Goal: Obtain resource: Download file/media

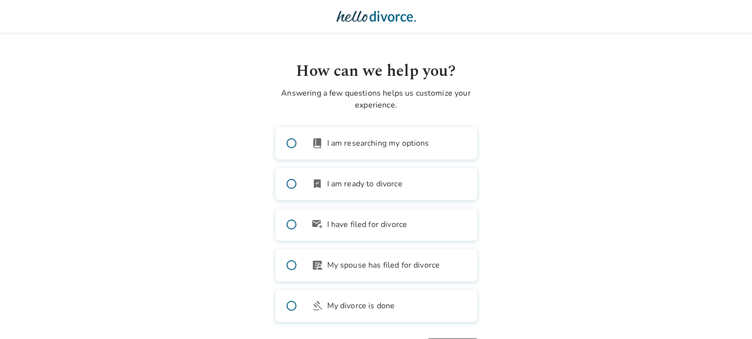
click at [291, 145] on span at bounding box center [292, 143] width 32 height 32
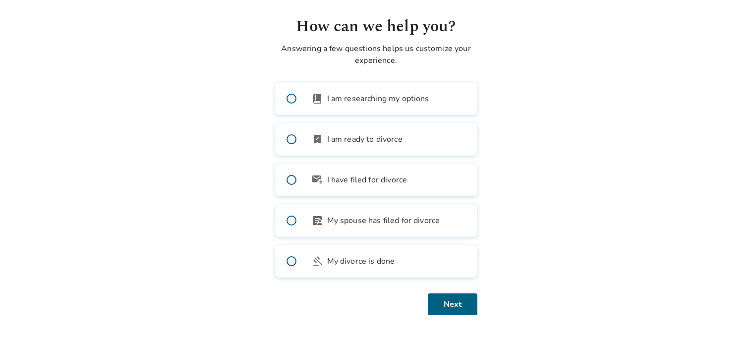
click at [292, 141] on span at bounding box center [292, 140] width 32 height 32
click at [450, 301] on button "Next" at bounding box center [453, 305] width 50 height 22
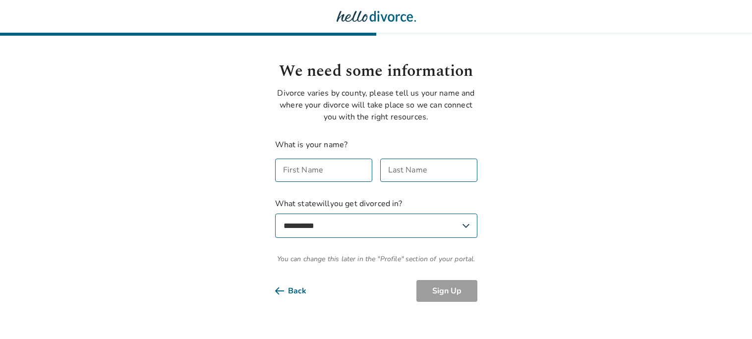
scroll to position [0, 0]
click at [310, 174] on div "First Name First Name" at bounding box center [323, 170] width 97 height 23
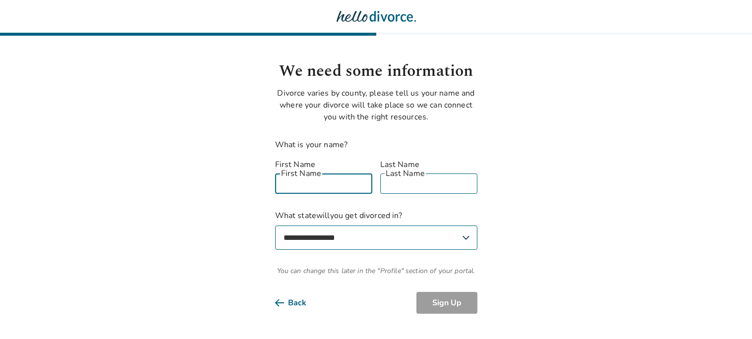
type input "*****"
select select "**"
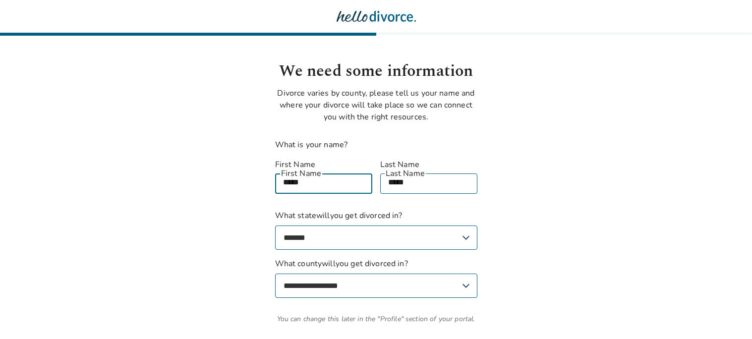
click at [404, 277] on select "**********" at bounding box center [376, 286] width 202 height 24
select select "*****"
click at [275, 274] on select "**********" at bounding box center [376, 286] width 202 height 24
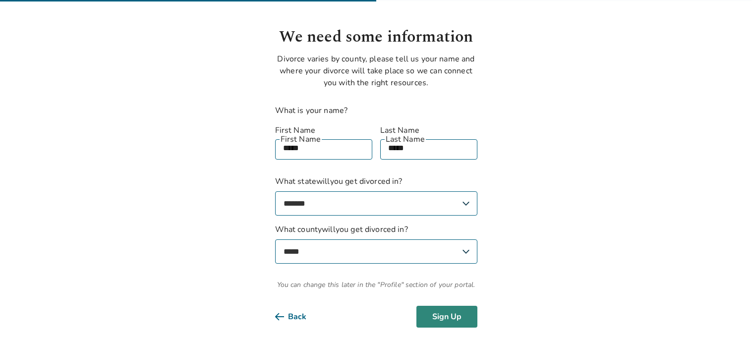
click at [449, 306] on button "Sign Up" at bounding box center [447, 317] width 61 height 22
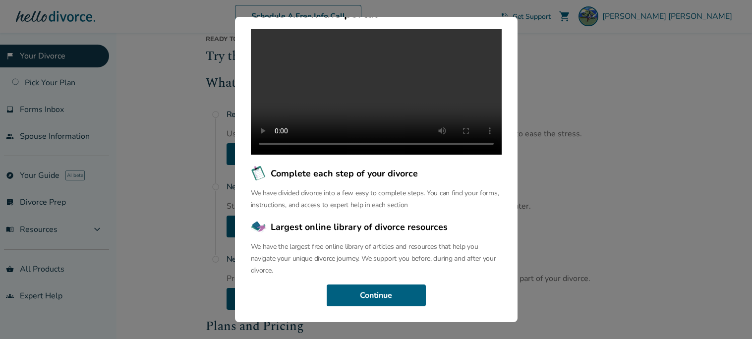
scroll to position [75, 0]
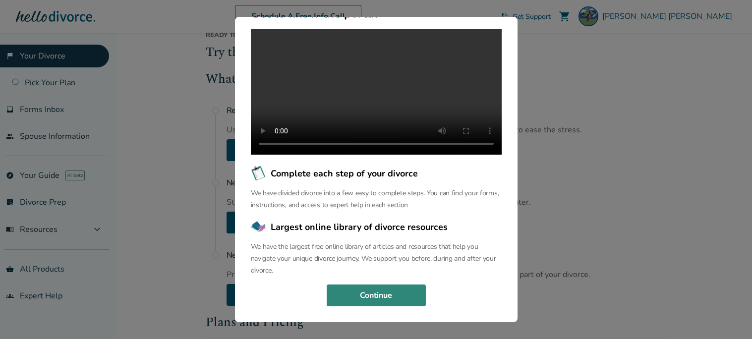
click at [379, 297] on button "Continue" at bounding box center [376, 296] width 99 height 22
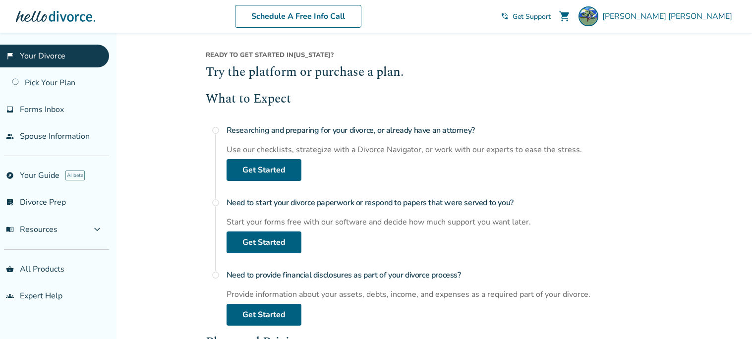
scroll to position [0, 0]
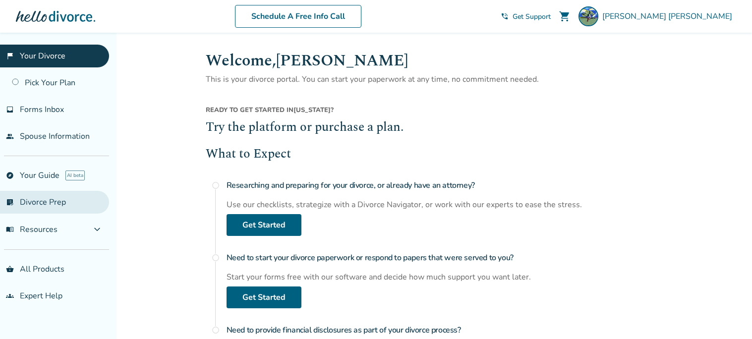
click at [62, 203] on link "list_alt_check Divorce Prep" at bounding box center [54, 202] width 109 height 23
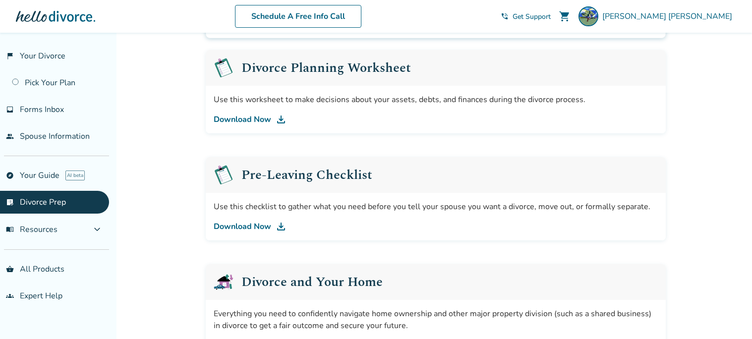
scroll to position [156, 0]
click at [426, 242] on div "Support for every stage of your divorce. We know divorce can be overwhelming. W…" at bounding box center [436, 311] width 476 height 869
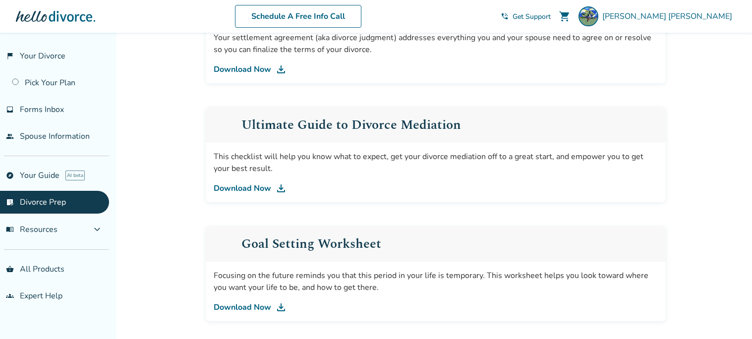
scroll to position [547, 0]
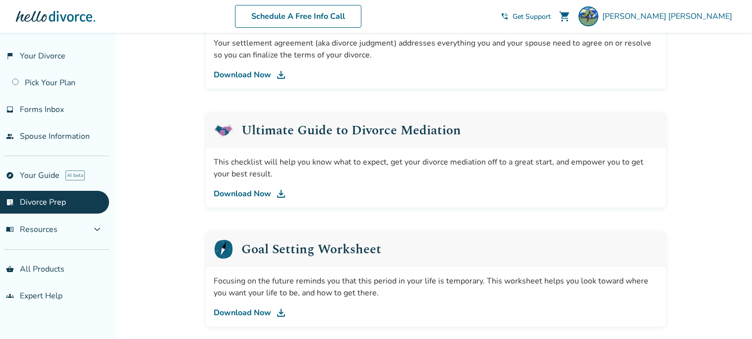
click at [259, 196] on link "Download Now" at bounding box center [436, 194] width 444 height 12
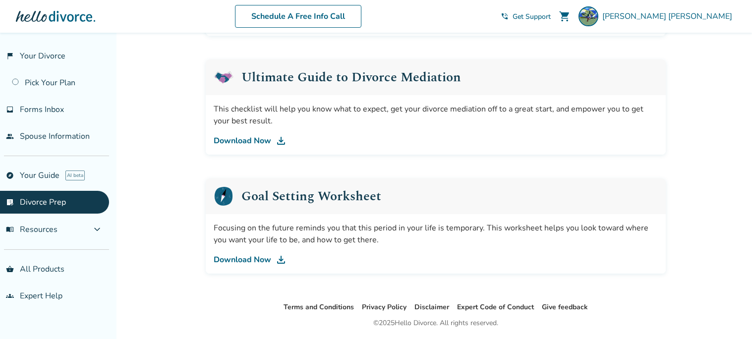
scroll to position [632, 0]
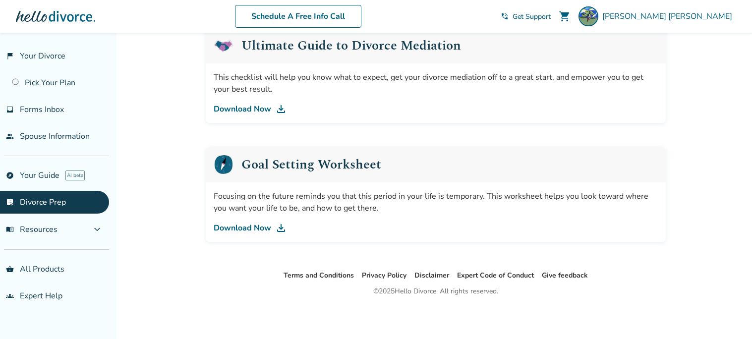
click at [242, 227] on link "Download Now" at bounding box center [436, 228] width 444 height 12
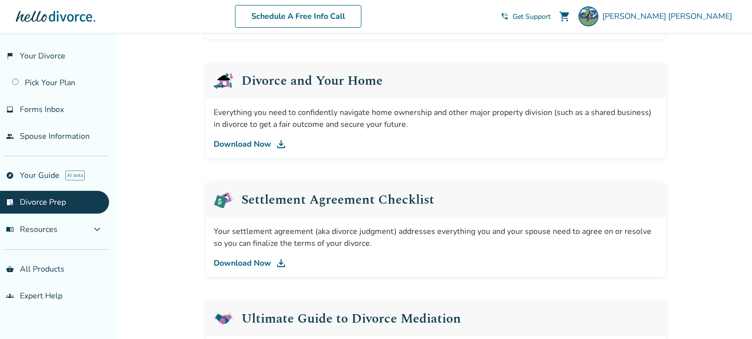
scroll to position [345, 0]
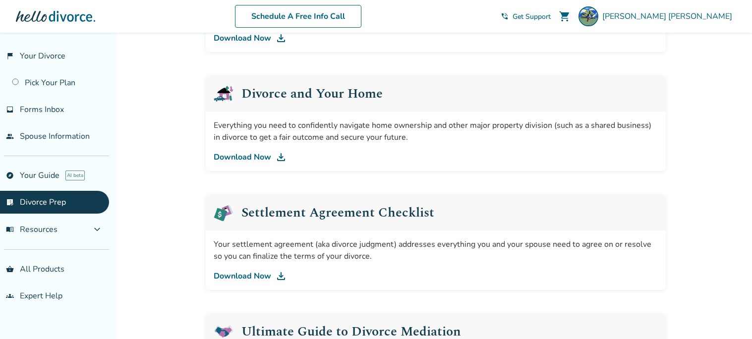
click at [256, 159] on link "Download Now" at bounding box center [436, 157] width 444 height 12
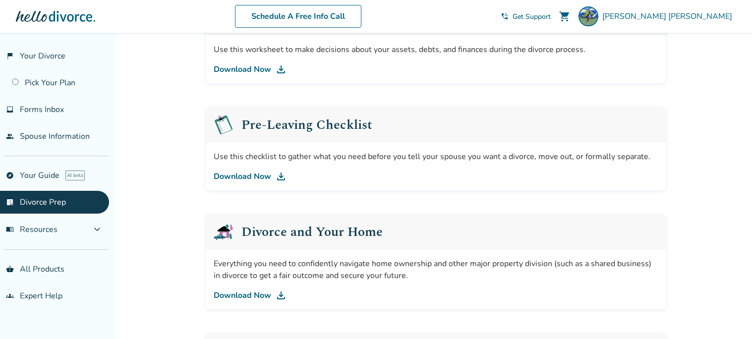
scroll to position [217, 0]
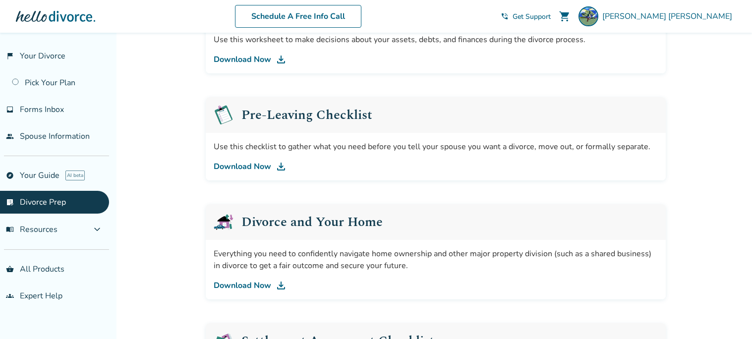
click at [270, 168] on link "Download Now" at bounding box center [436, 167] width 444 height 12
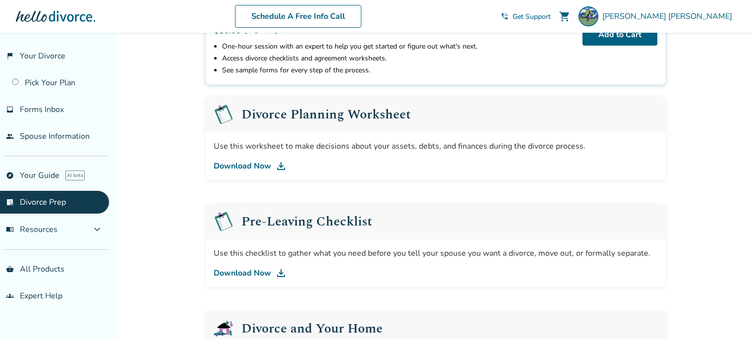
scroll to position [100, 0]
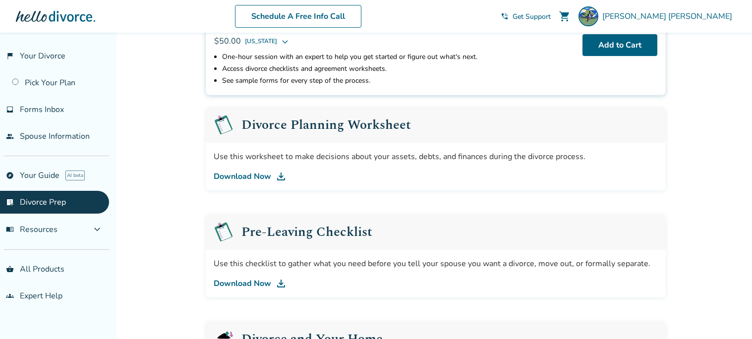
click at [248, 179] on link "Download Now" at bounding box center [436, 177] width 444 height 12
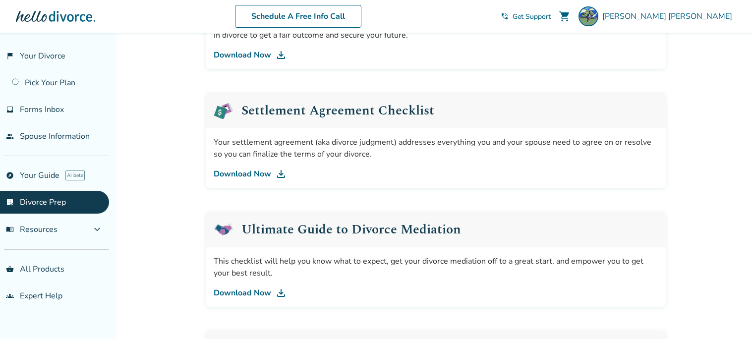
scroll to position [449, 0]
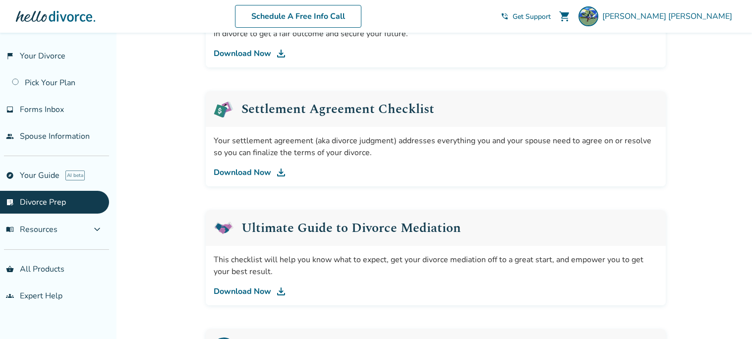
click at [235, 175] on link "Download Now" at bounding box center [436, 173] width 444 height 12
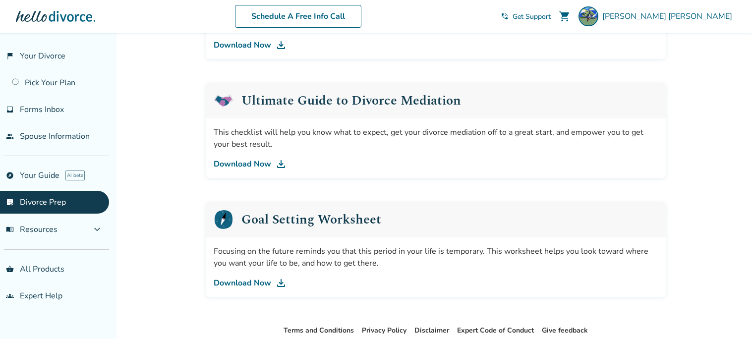
scroll to position [0, 0]
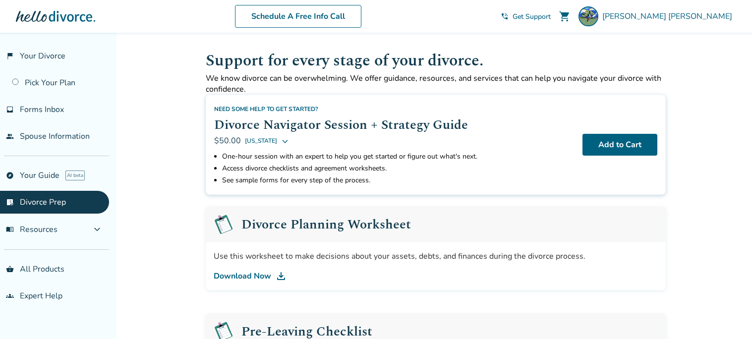
click at [246, 279] on link "Download Now" at bounding box center [436, 276] width 444 height 12
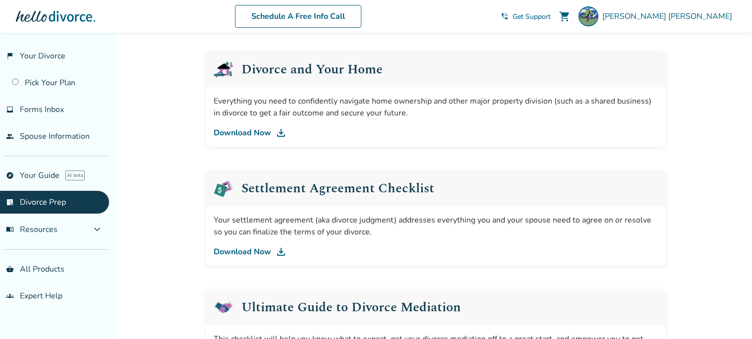
scroll to position [372, 0]
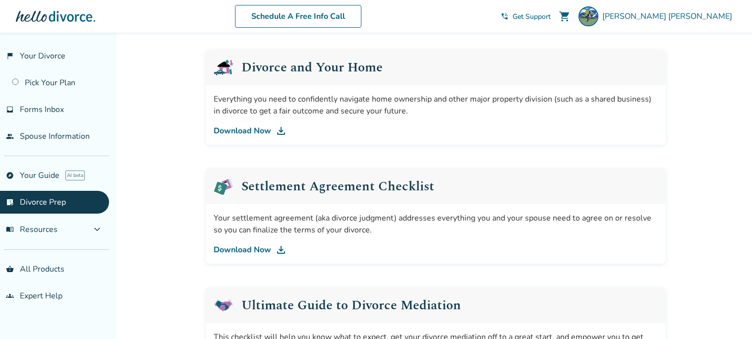
click at [256, 252] on link "Download Now" at bounding box center [436, 250] width 444 height 12
